Goal: Information Seeking & Learning: Check status

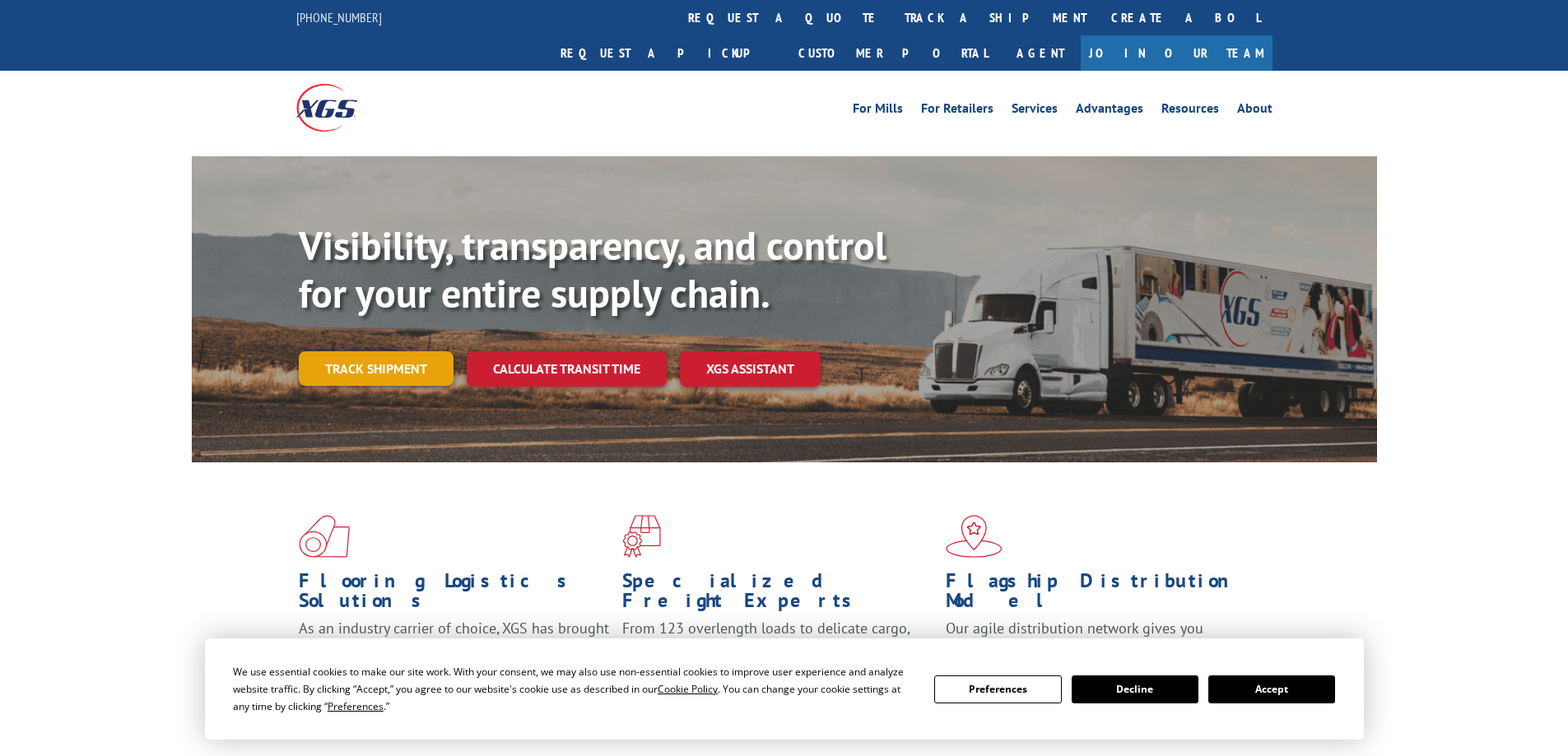
click at [359, 351] on link "Track shipment" at bounding box center [376, 368] width 155 height 35
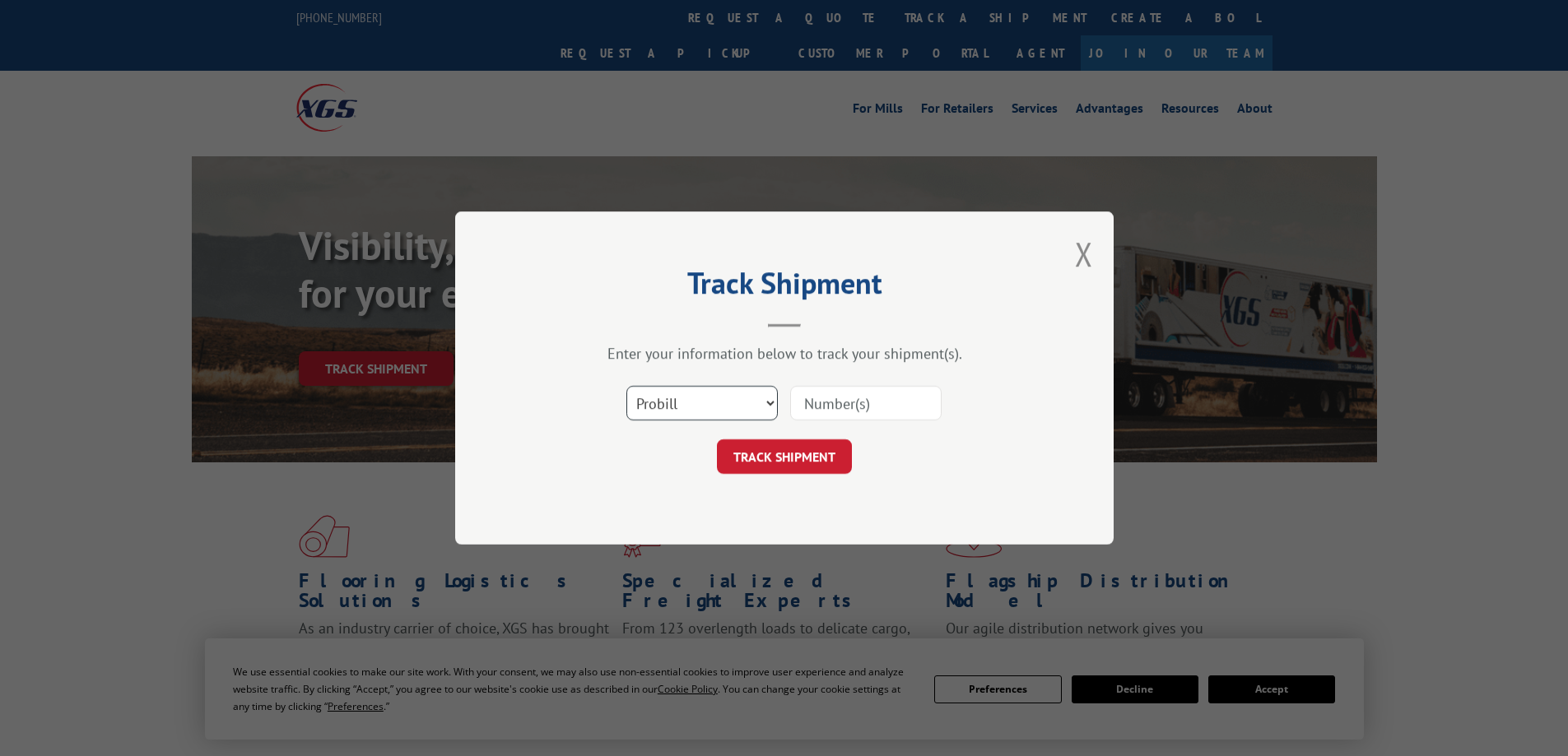
click at [738, 407] on select "Select category... Probill BOL PO" at bounding box center [702, 402] width 151 height 35
select select "bol"
click at [627, 386] on select "Select category... Probill BOL PO" at bounding box center [702, 402] width 151 height 35
click at [824, 412] on input at bounding box center [866, 402] width 151 height 35
type input "6007669"
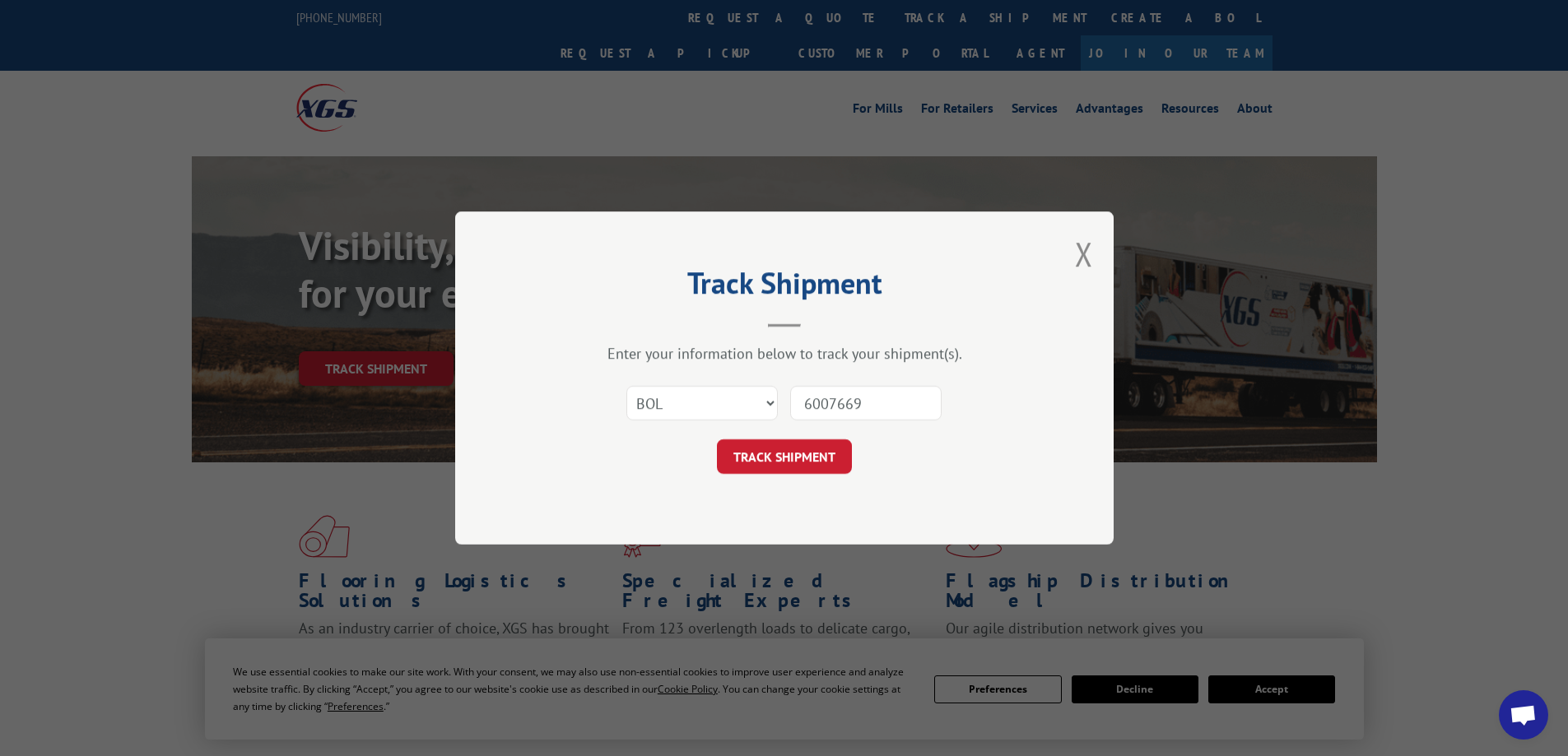
click at [716, 439] on button "TRACK SHIPMENT" at bounding box center [784, 456] width 135 height 35
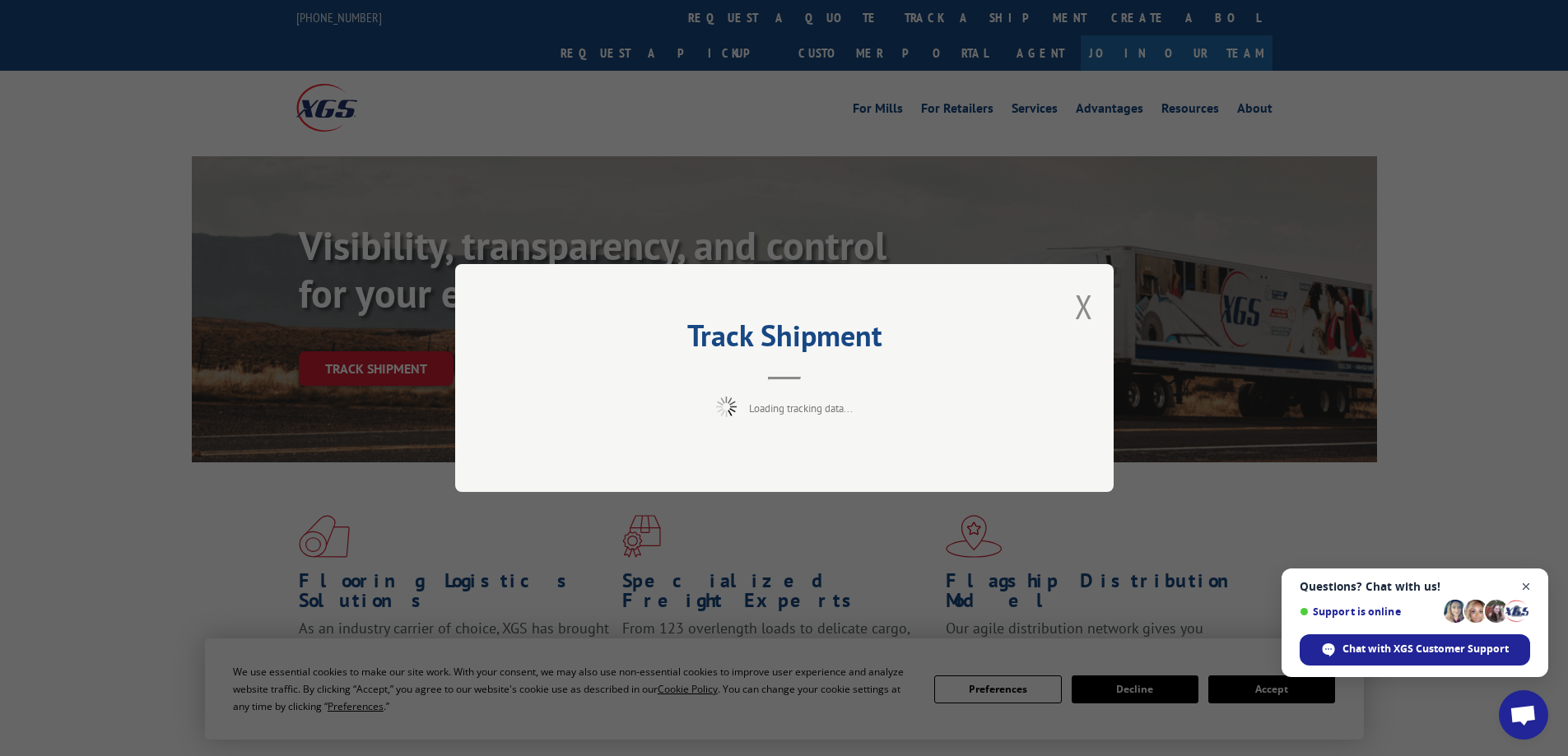
click at [1522, 580] on span "Close chat" at bounding box center [1525, 586] width 20 height 20
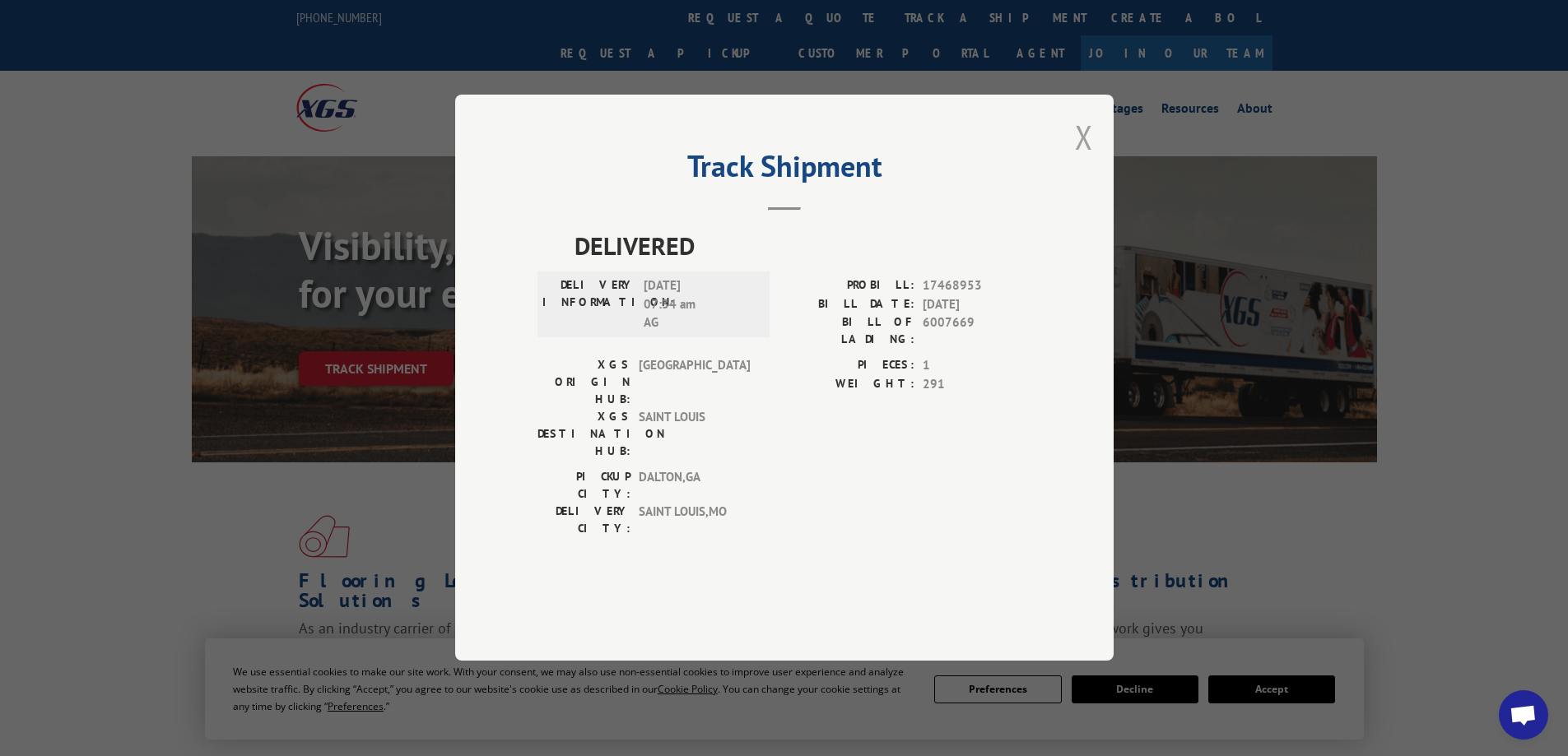
click at [1084, 159] on button "Close modal" at bounding box center [1084, 137] width 18 height 44
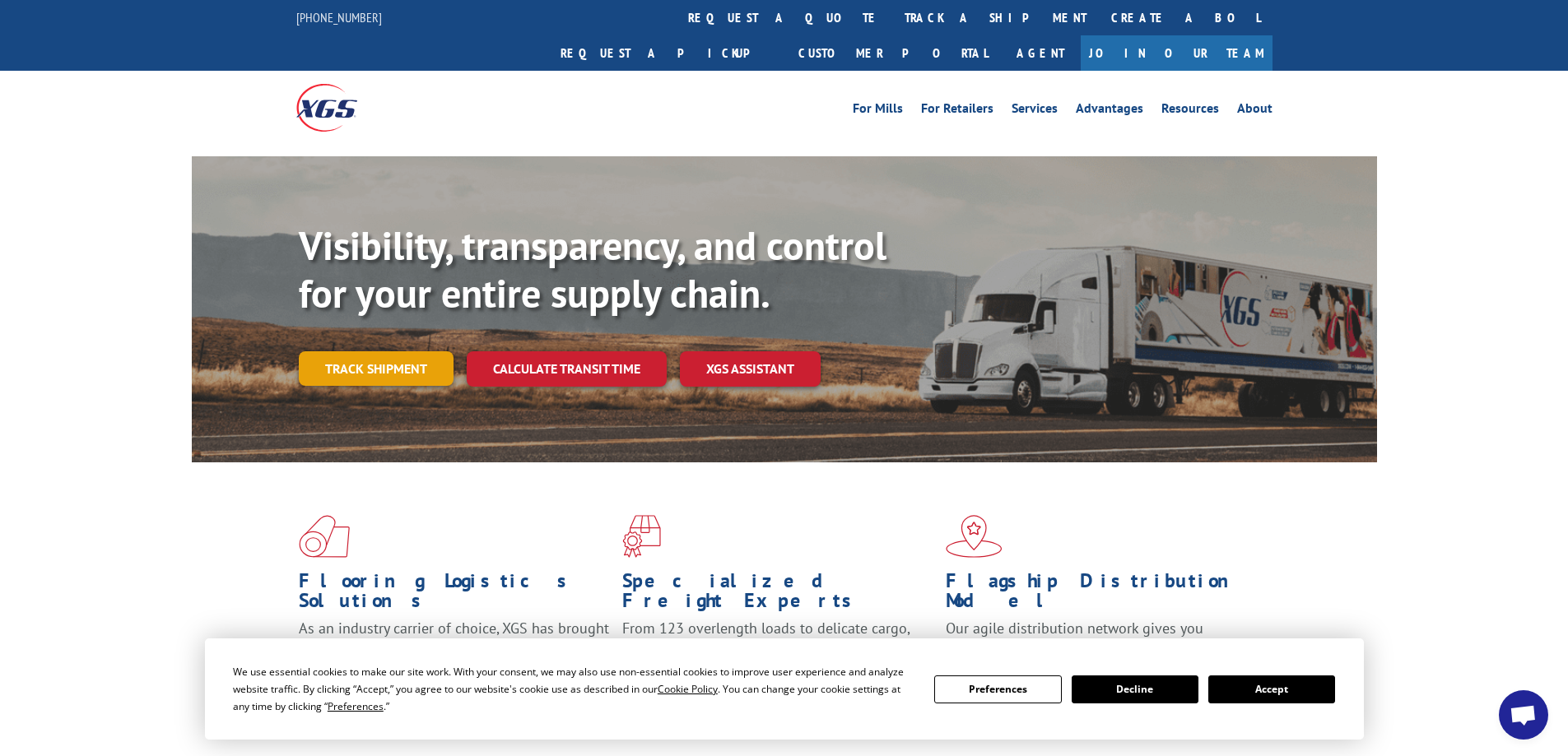
click at [341, 351] on link "Track shipment" at bounding box center [376, 368] width 155 height 35
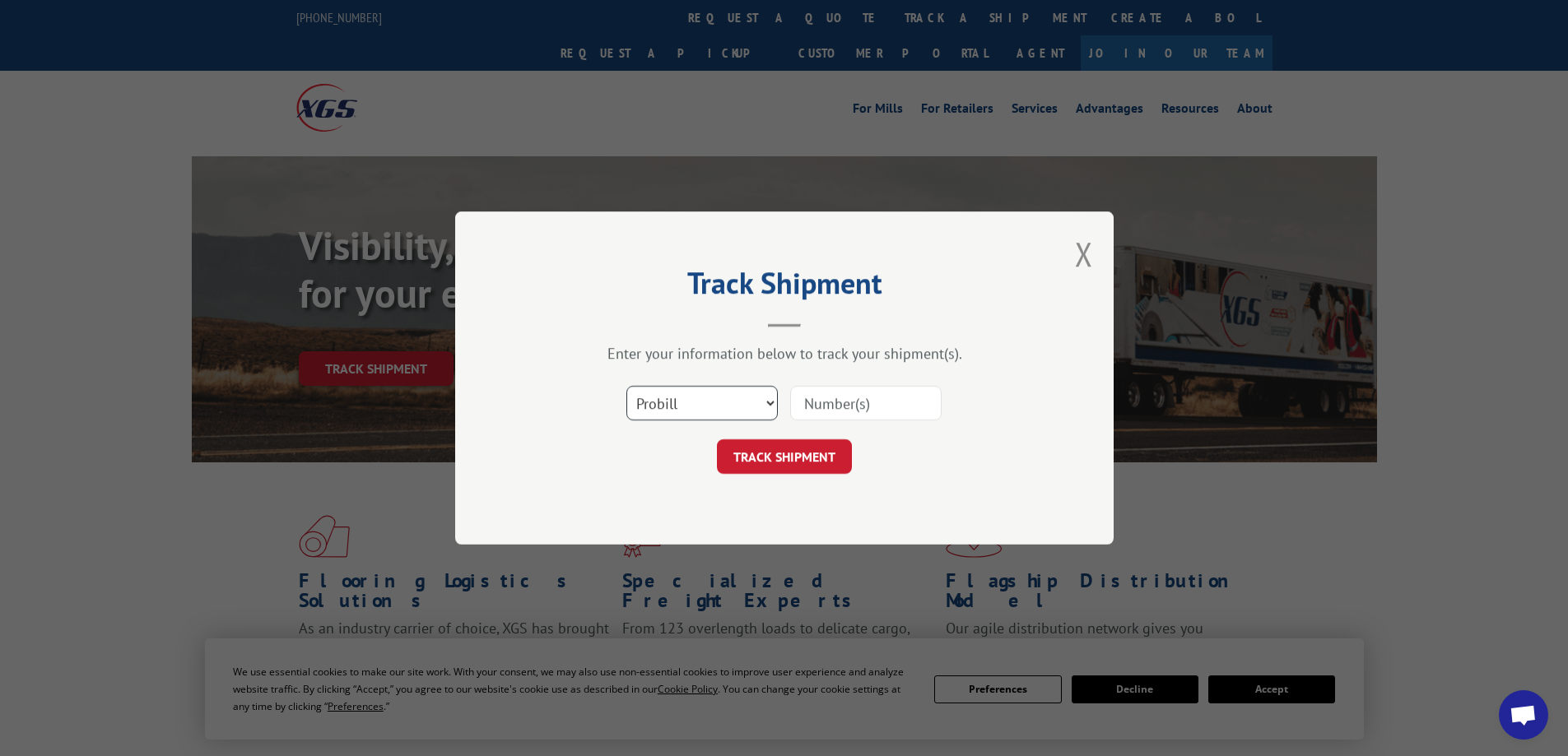
click at [754, 402] on select "Select category... Probill BOL PO" at bounding box center [702, 402] width 151 height 35
select select "bol"
click at [627, 386] on select "Select category... Probill BOL PO" at bounding box center [702, 402] width 151 height 35
click at [852, 403] on input at bounding box center [866, 402] width 151 height 35
type input "6011143"
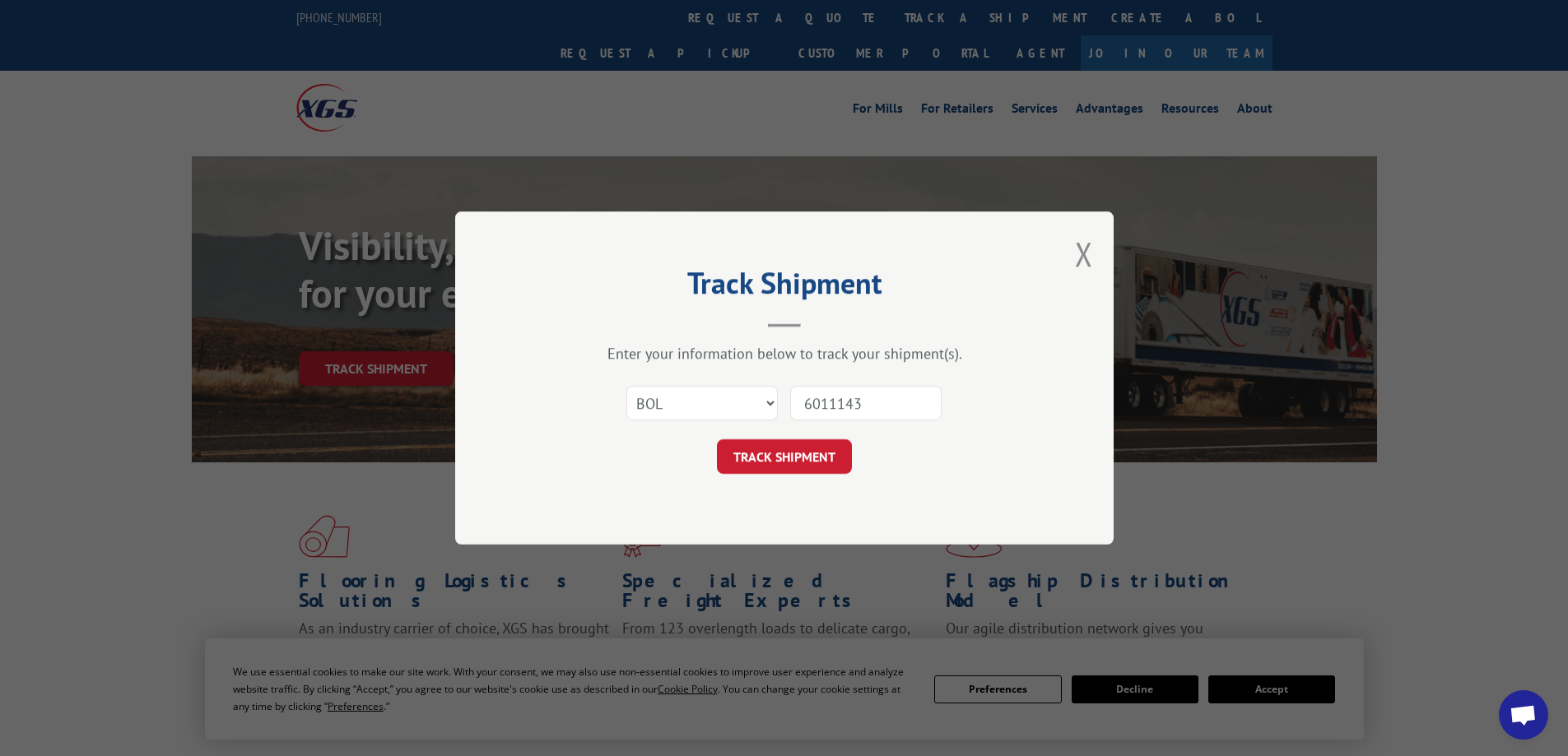
click at [716, 439] on button "TRACK SHIPMENT" at bounding box center [784, 456] width 135 height 35
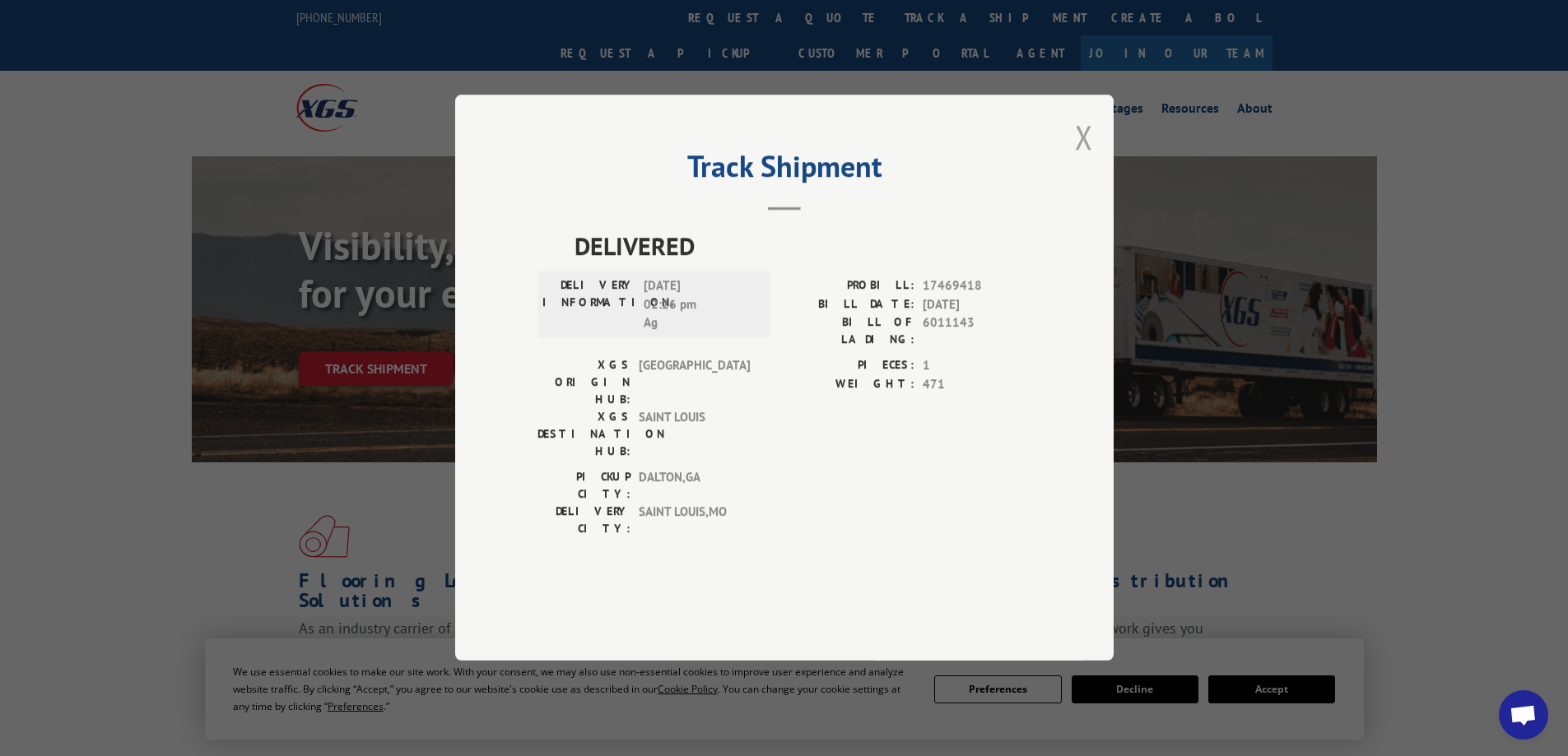
click at [1079, 159] on button "Close modal" at bounding box center [1084, 137] width 18 height 44
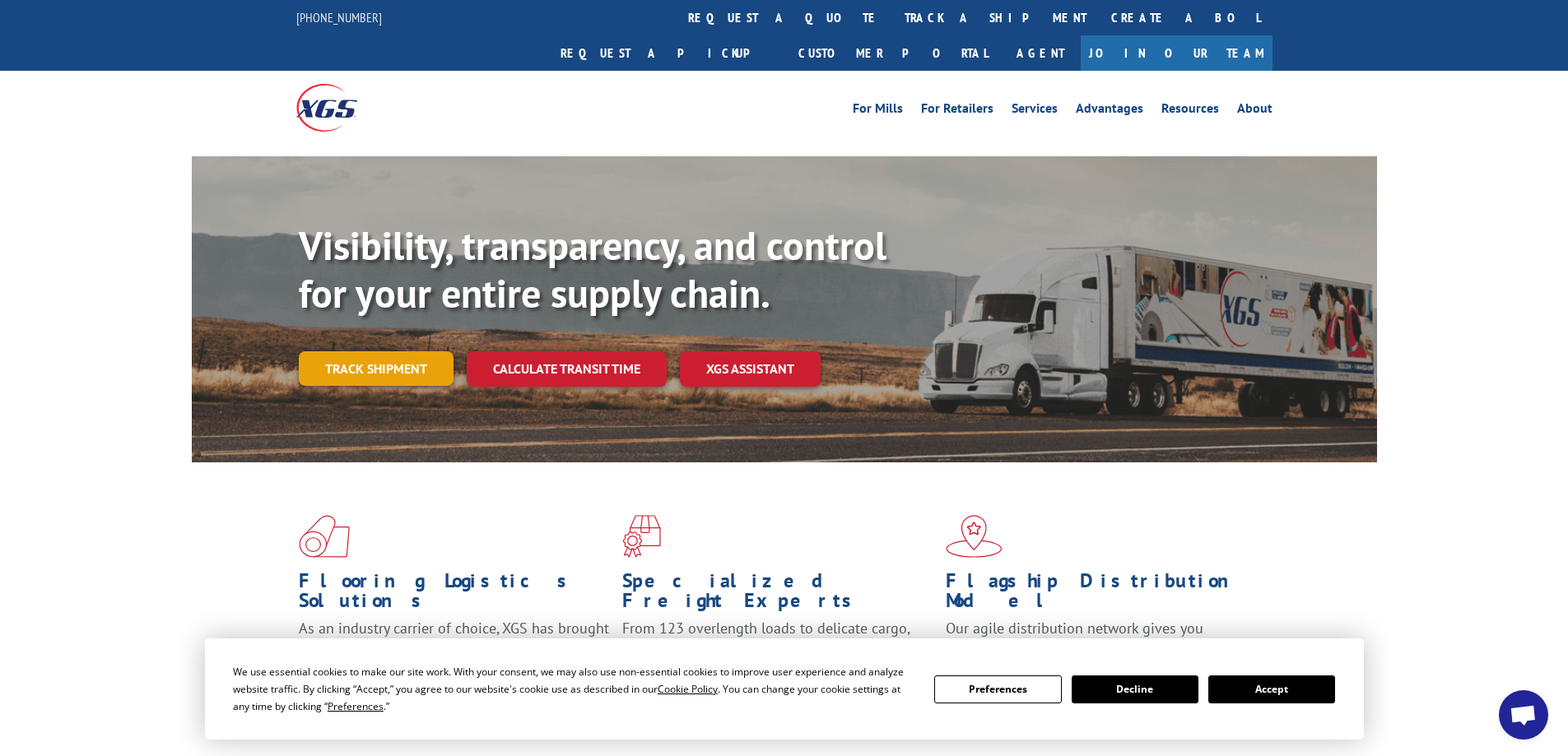
click at [404, 351] on link "Track shipment" at bounding box center [376, 368] width 155 height 35
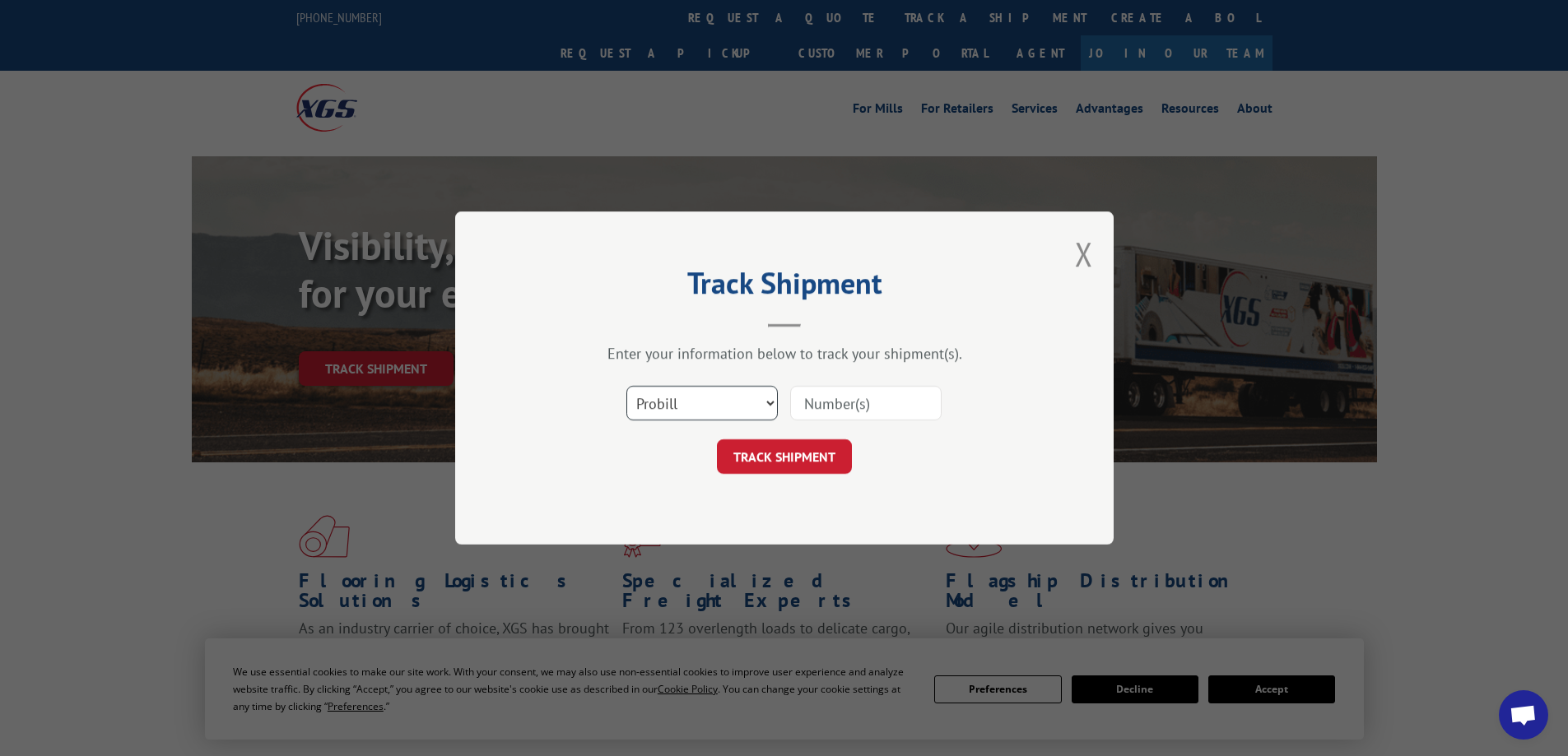
click at [675, 403] on select "Select category... Probill BOL PO" at bounding box center [702, 402] width 151 height 35
select select "bol"
click at [627, 386] on select "Select category... Probill BOL PO" at bounding box center [702, 402] width 151 height 35
click at [904, 413] on input at bounding box center [866, 402] width 151 height 35
type input "6023893"
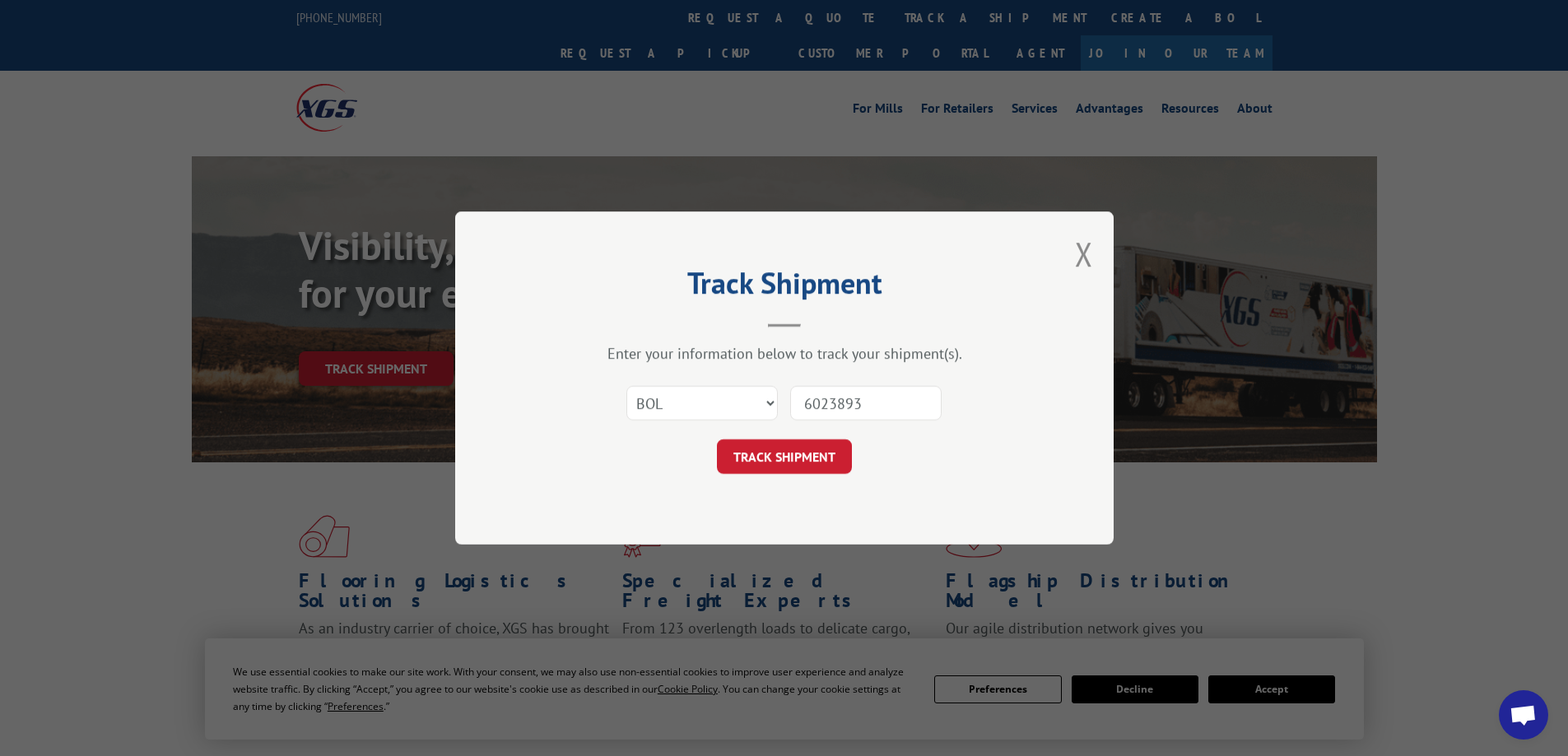
click at [716, 439] on button "TRACK SHIPMENT" at bounding box center [784, 456] width 135 height 35
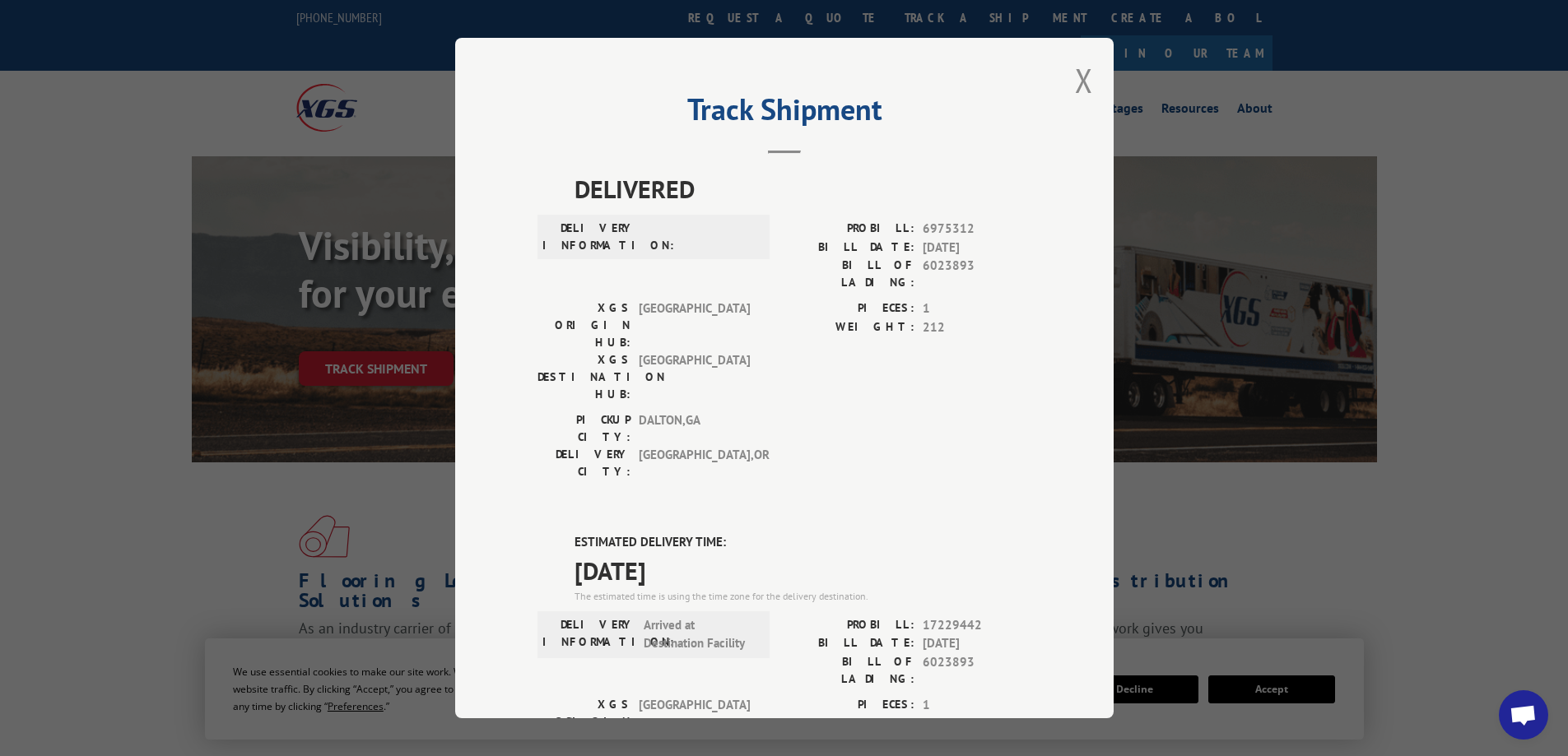
scroll to position [83, 0]
